Goal: Task Accomplishment & Management: Use online tool/utility

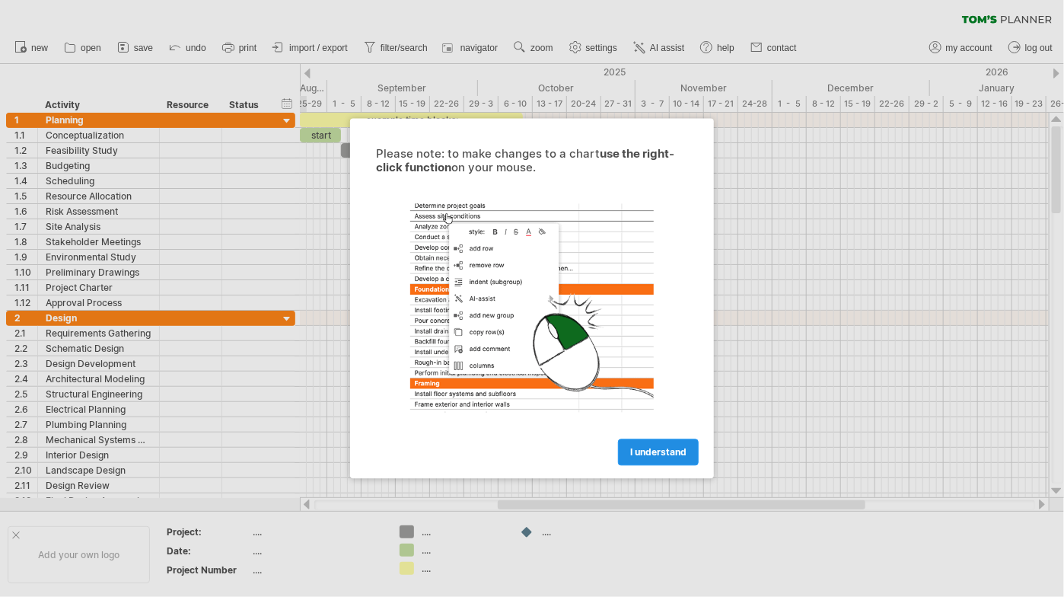
click at [665, 447] on span "I understand" at bounding box center [658, 452] width 56 height 11
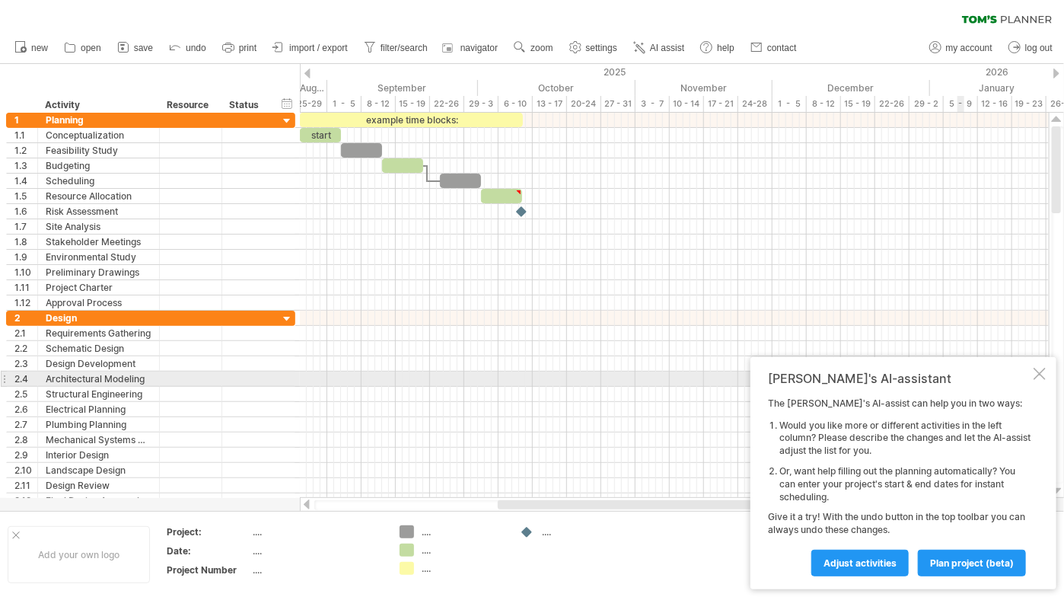
click at [1038, 374] on div at bounding box center [1040, 374] width 12 height 12
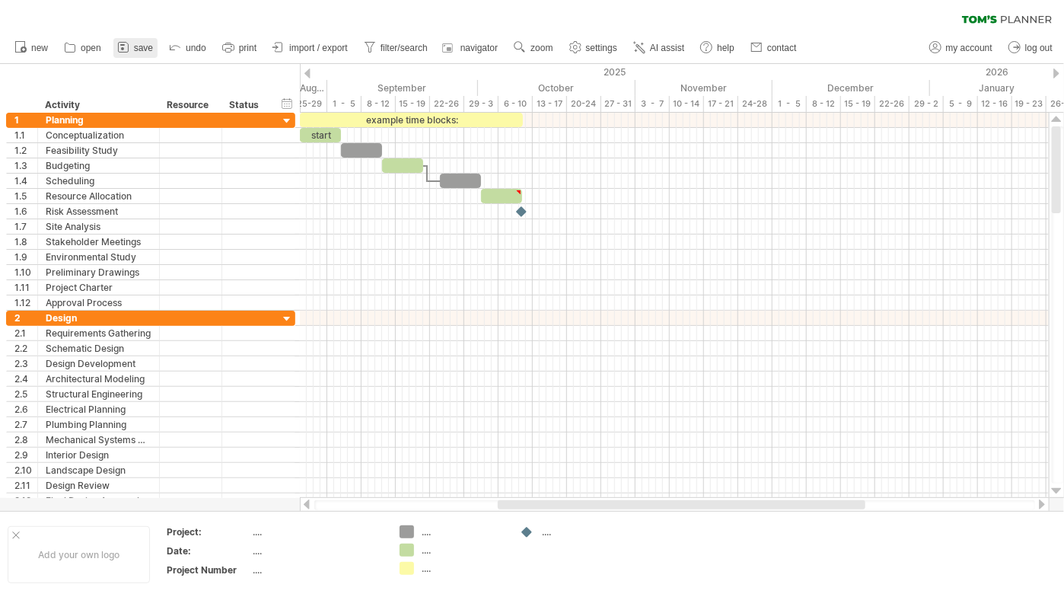
click at [134, 46] on span "save" at bounding box center [143, 48] width 19 height 11
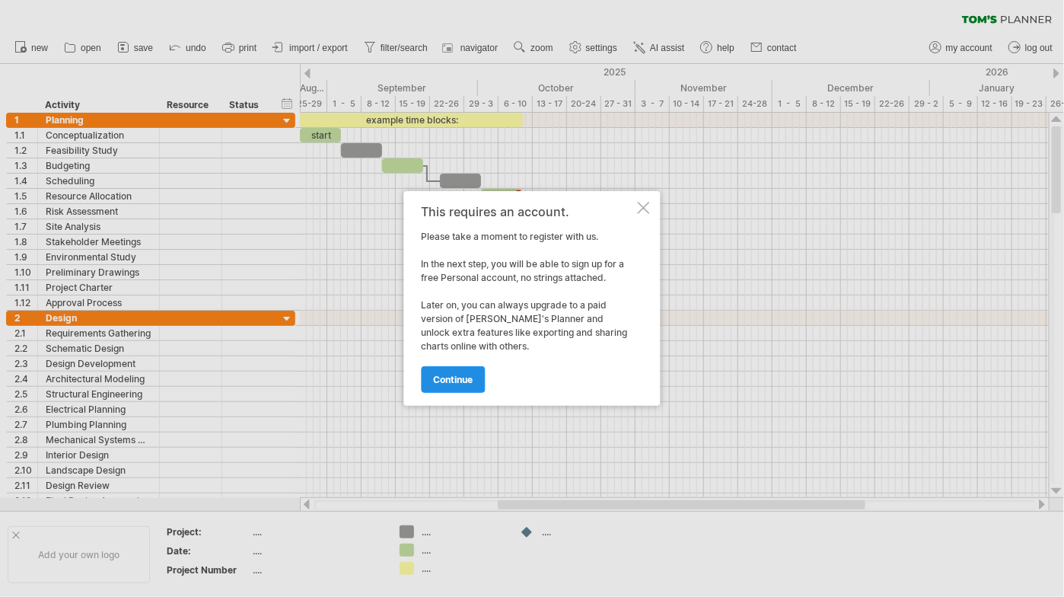
click at [465, 378] on span "continue" at bounding box center [454, 379] width 40 height 11
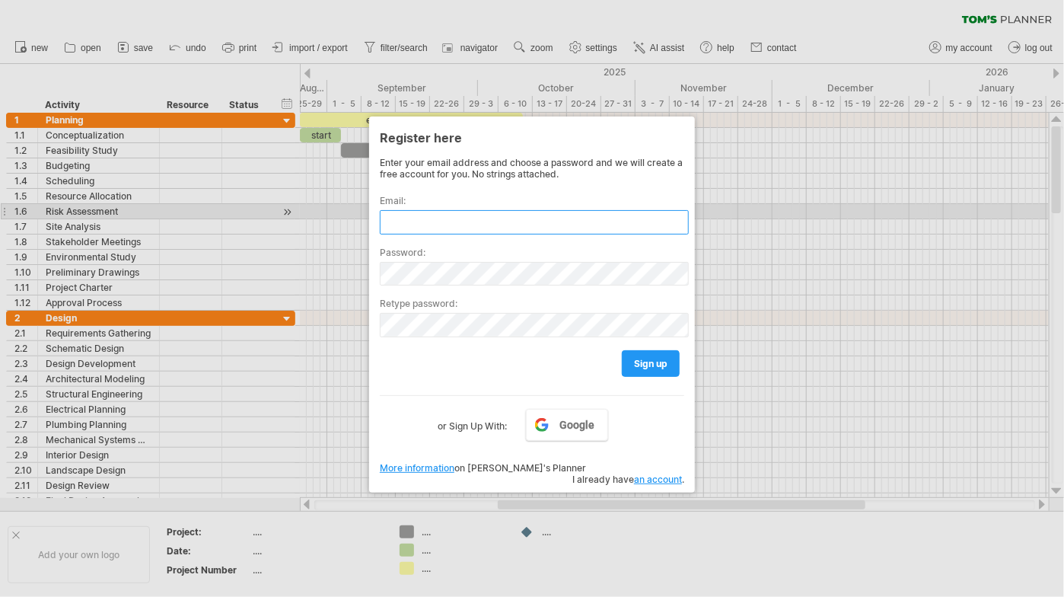
click at [582, 217] on input "text" at bounding box center [534, 222] width 309 height 24
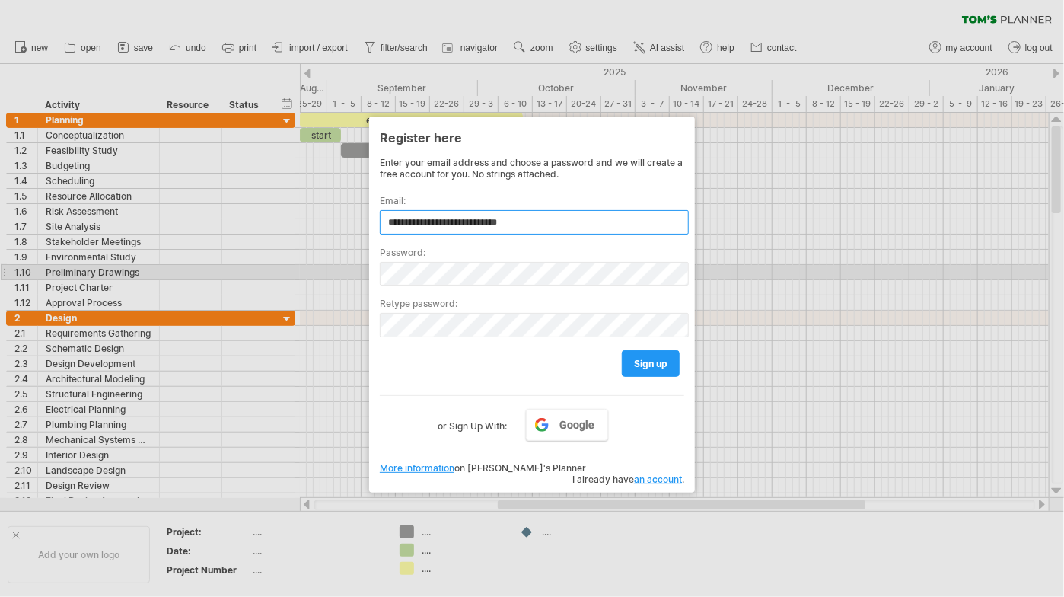
type input "**********"
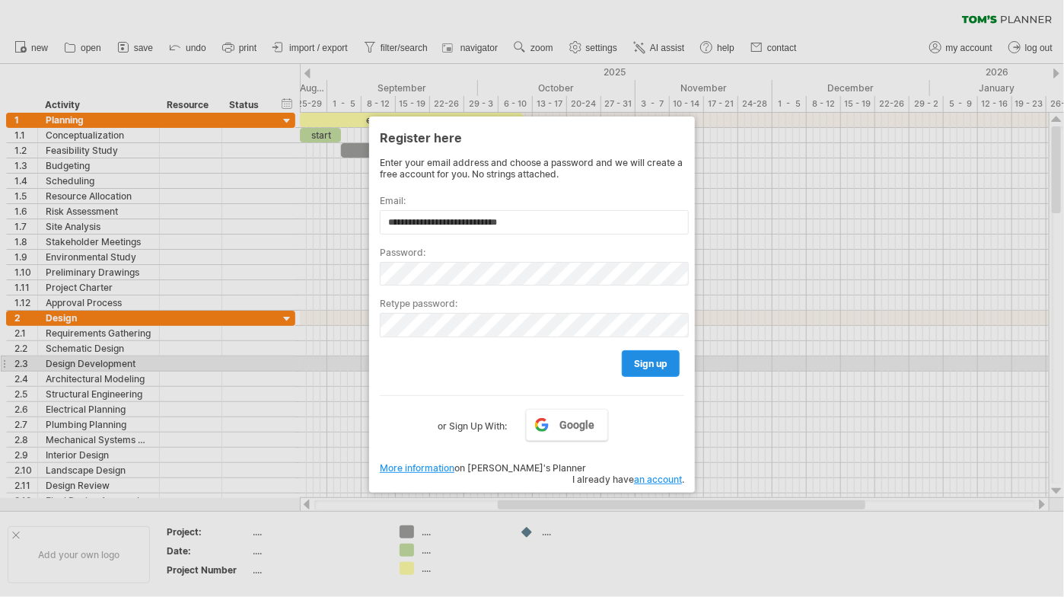
click at [652, 365] on span "sign up" at bounding box center [650, 363] width 33 height 11
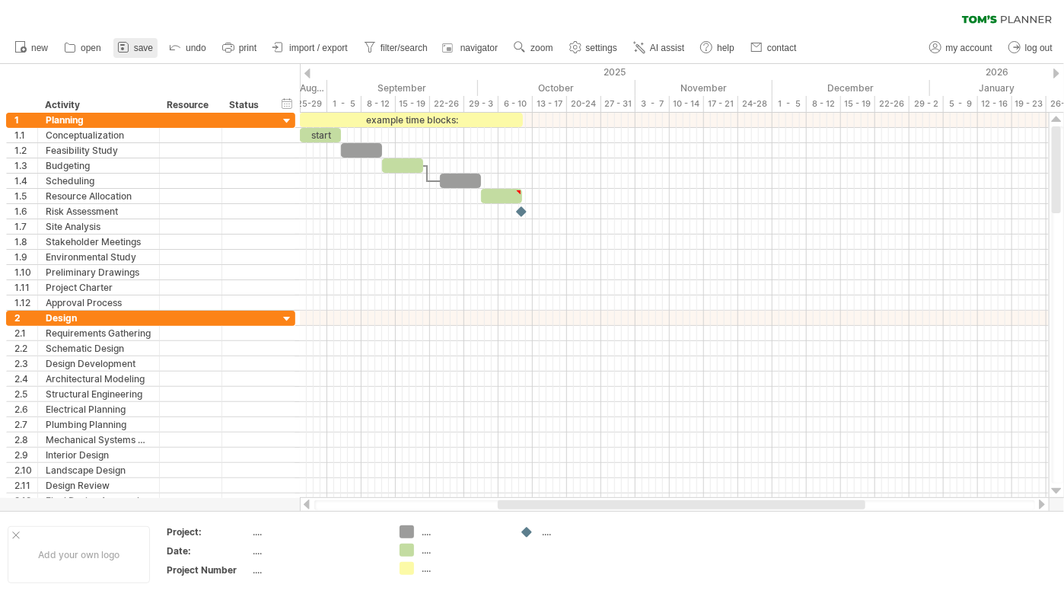
click at [135, 45] on span "save" at bounding box center [143, 48] width 19 height 11
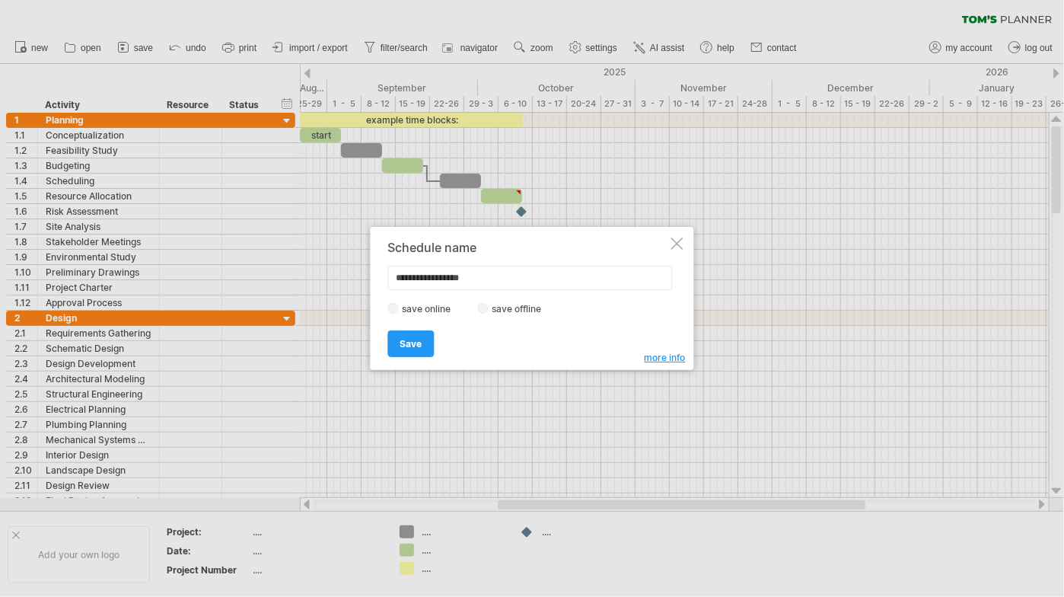
type input "**********"
click at [414, 339] on span "Save" at bounding box center [411, 343] width 22 height 11
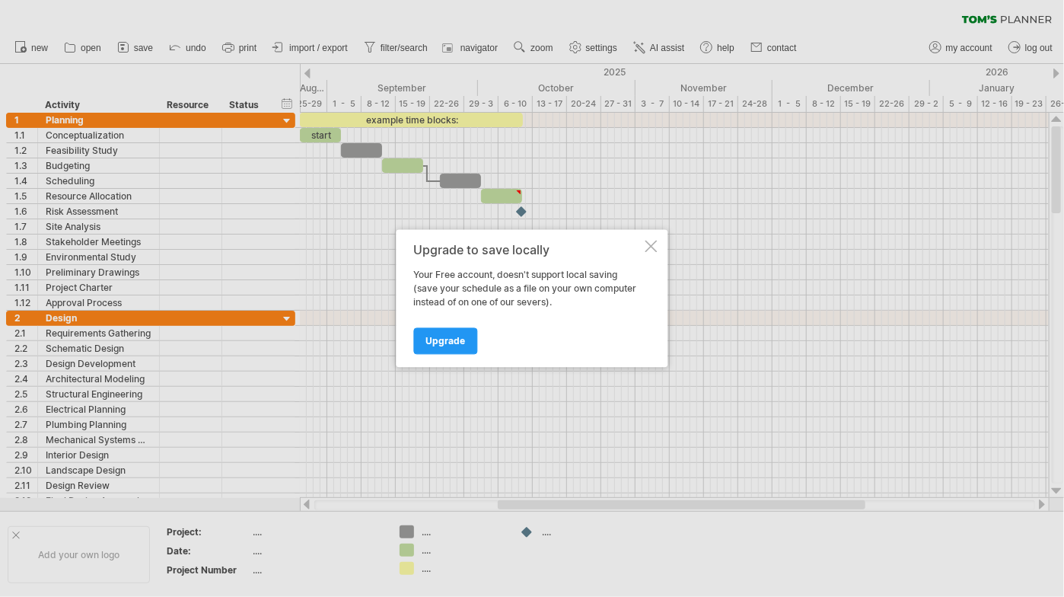
click at [642, 249] on div "Upgrade to save locally Your Free account, doesn't support local saving (save y…" at bounding box center [533, 299] width 272 height 138
click at [649, 252] on div at bounding box center [651, 247] width 12 height 12
